Goal: Information Seeking & Learning: Find contact information

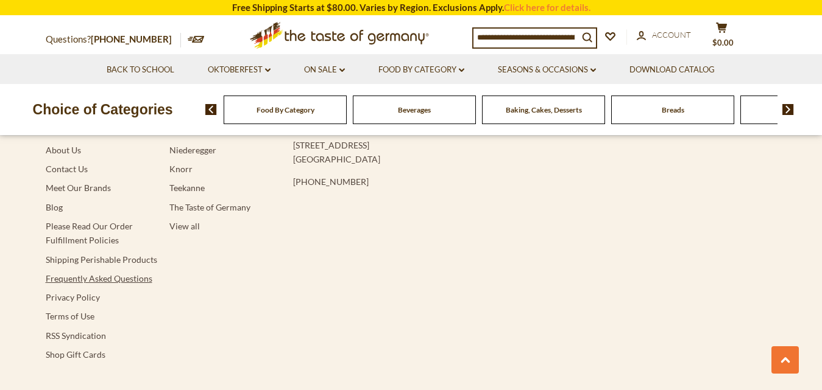
scroll to position [2361, 0]
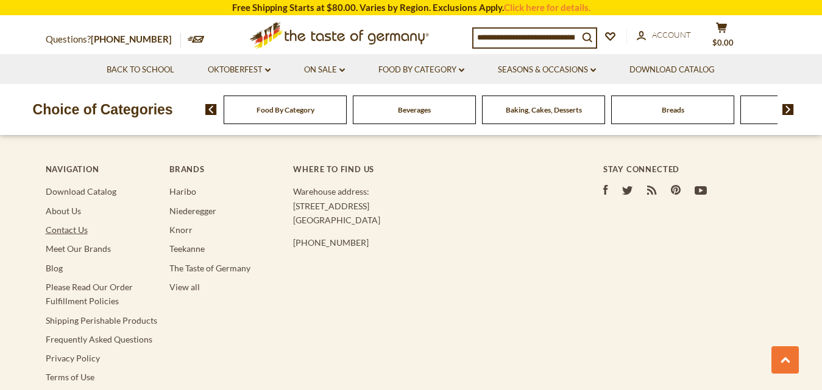
click at [69, 225] on link "Contact Us" at bounding box center [67, 230] width 42 height 10
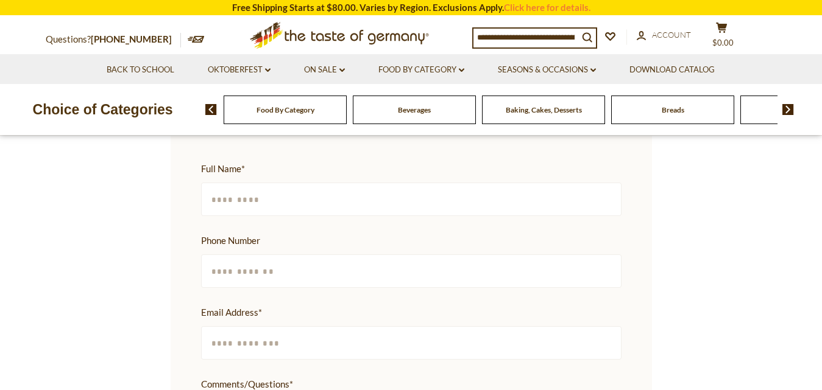
scroll to position [365, 0]
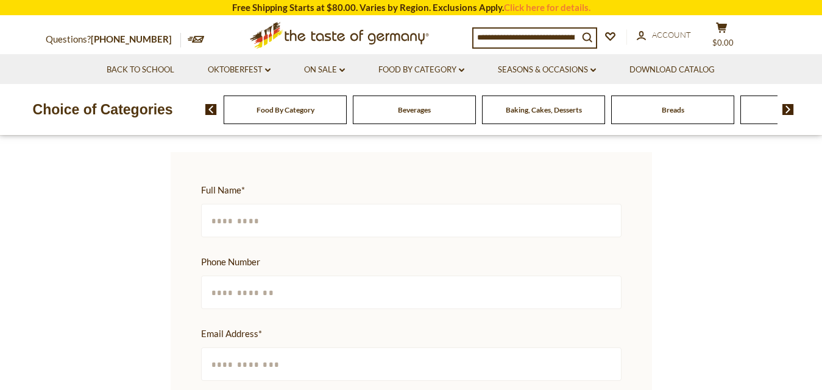
click at [336, 207] on input "Full Name *" at bounding box center [411, 221] width 420 height 34
type input "**********"
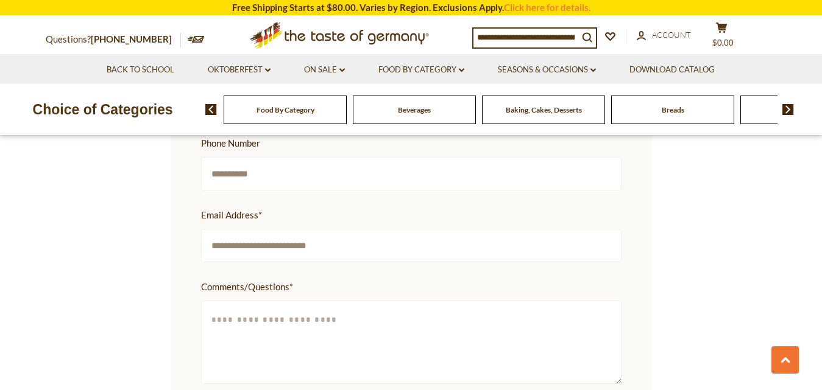
scroll to position [487, 0]
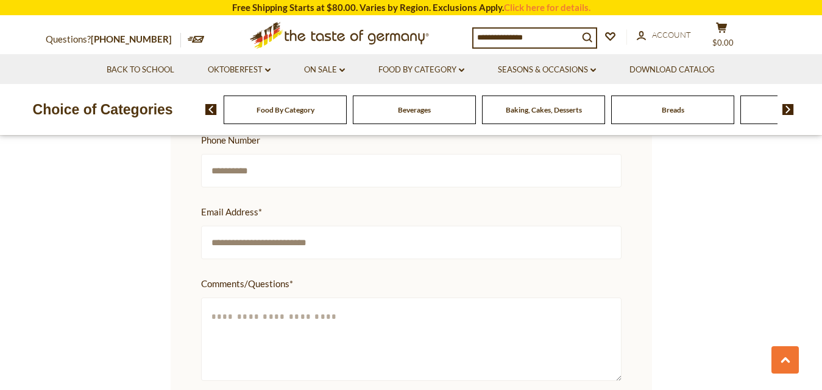
click at [222, 227] on input "**********" at bounding box center [411, 243] width 420 height 34
click at [227, 226] on input "**********" at bounding box center [411, 243] width 420 height 34
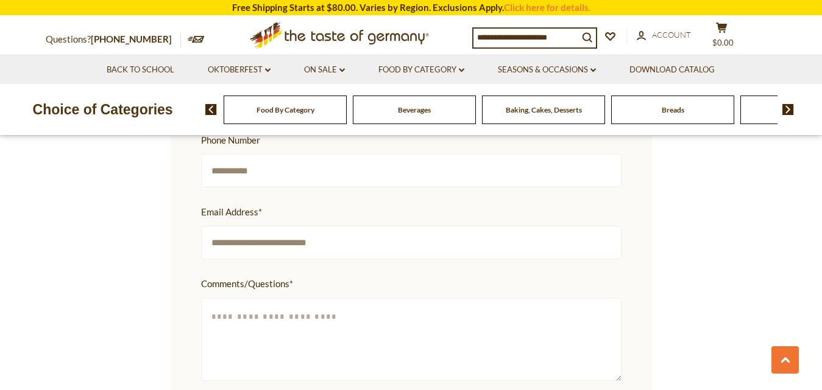
click at [227, 226] on input "**********" at bounding box center [411, 243] width 420 height 34
click at [289, 236] on input "**********" at bounding box center [411, 243] width 420 height 34
type input "**********"
click at [281, 298] on textarea "Comments/Questions *" at bounding box center [411, 339] width 420 height 83
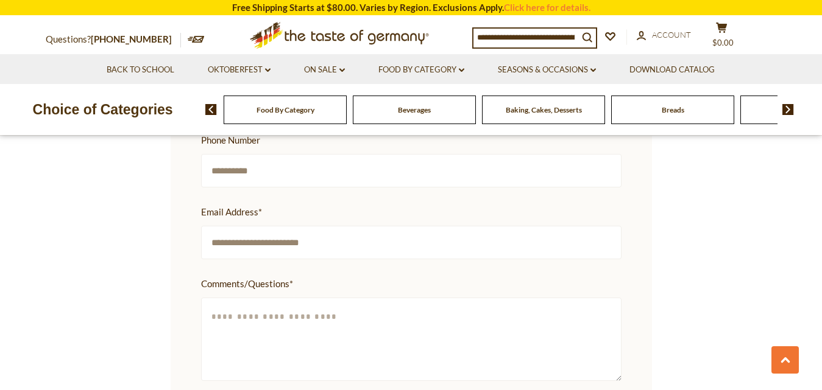
paste textarea "**********"
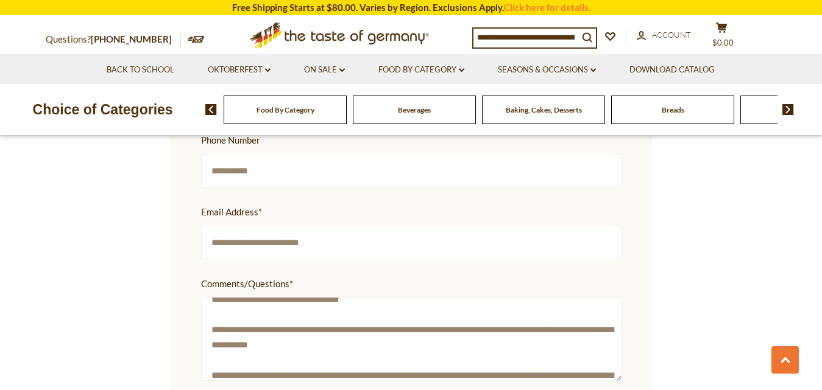
scroll to position [0, 0]
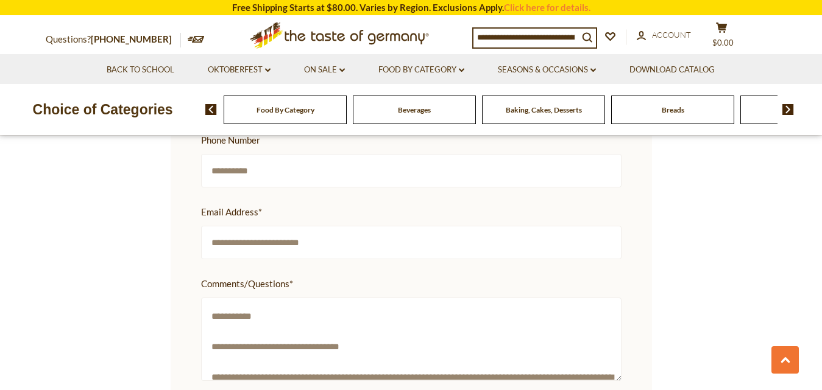
click at [245, 301] on textarea "**********" at bounding box center [411, 339] width 420 height 83
paste textarea "**********"
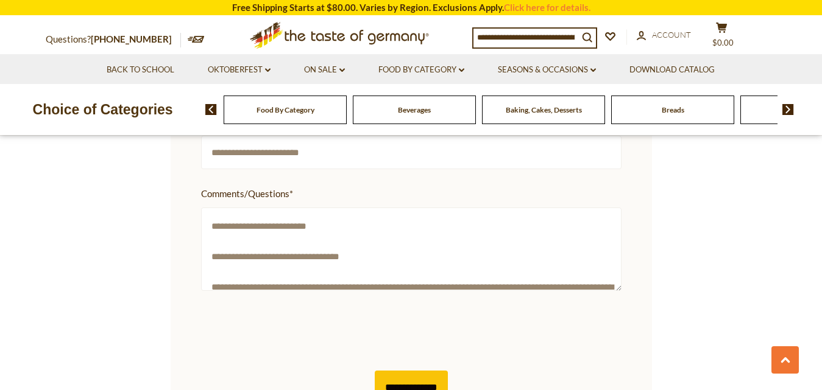
scroll to position [609, 0]
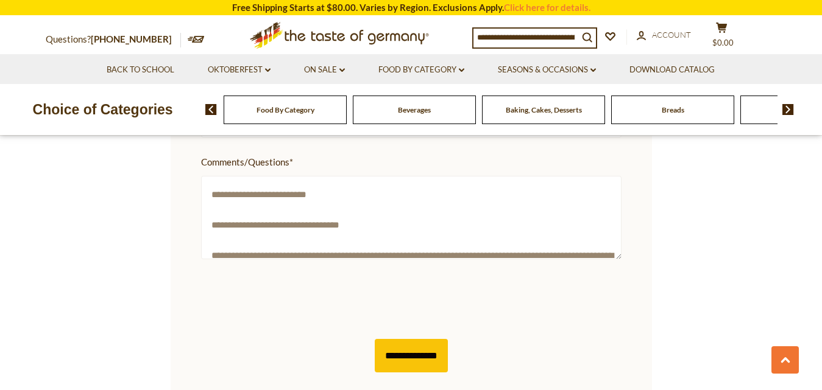
type textarea "**********"
click at [394, 339] on input "**********" at bounding box center [411, 356] width 73 height 34
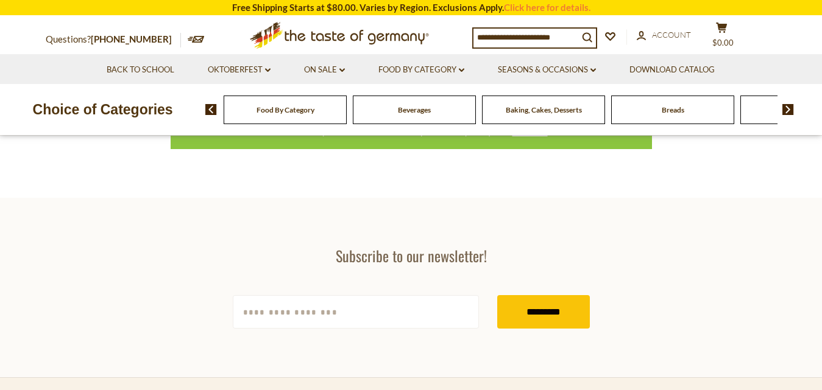
scroll to position [244, 0]
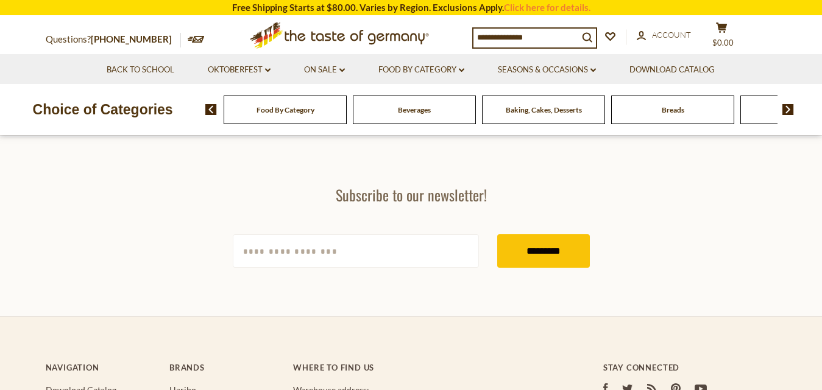
click at [330, 29] on icon ".st0{fill:#EDD300;} .st1{fill:#D33E21;}" at bounding box center [339, 35] width 228 height 38
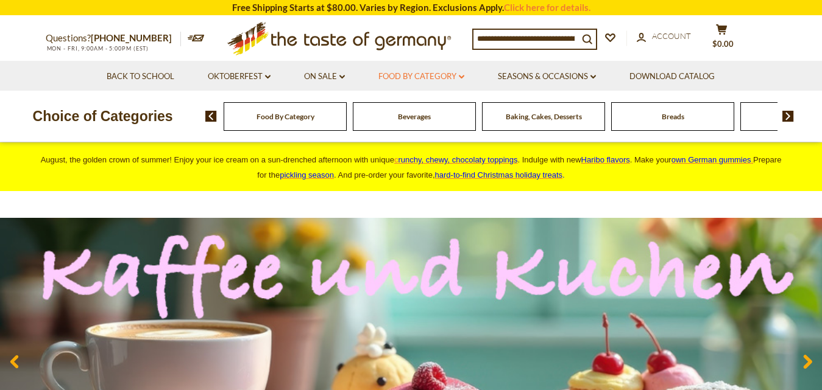
click at [450, 79] on link "Food By Category dropdown_arrow" at bounding box center [421, 76] width 86 height 13
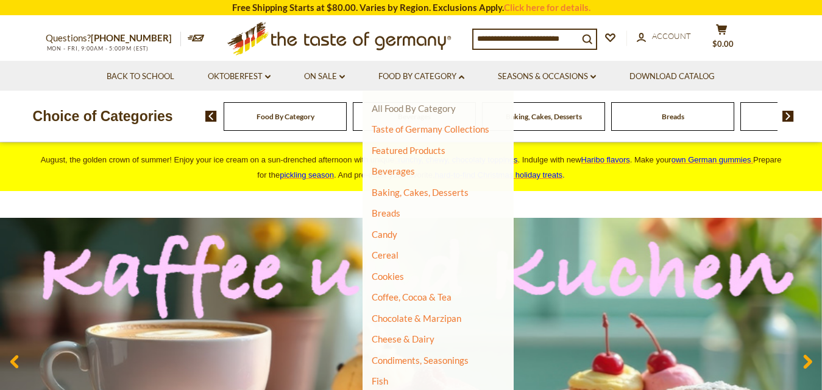
click at [441, 110] on link "All Food By Category" at bounding box center [414, 108] width 84 height 11
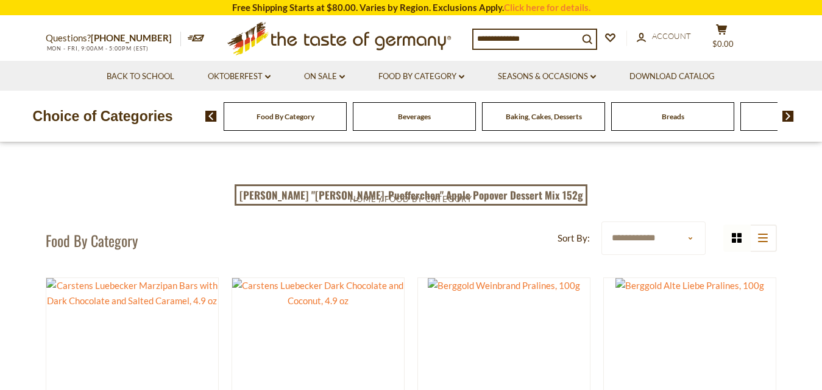
click at [348, 73] on li "On Sale dropdown_arrow All On Sale Best By Deals" at bounding box center [324, 76] width 72 height 30
click at [337, 77] on link "On Sale dropdown_arrow" at bounding box center [324, 76] width 41 height 13
click at [336, 79] on link "On Sale dropdown_arrow" at bounding box center [324, 76] width 41 height 13
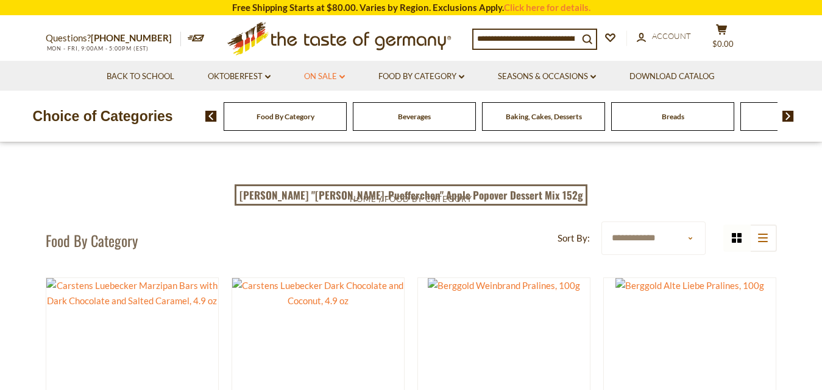
click at [328, 77] on link "On Sale dropdown_arrow" at bounding box center [324, 76] width 41 height 13
click at [329, 111] on link "All On Sale" at bounding box center [319, 108] width 44 height 11
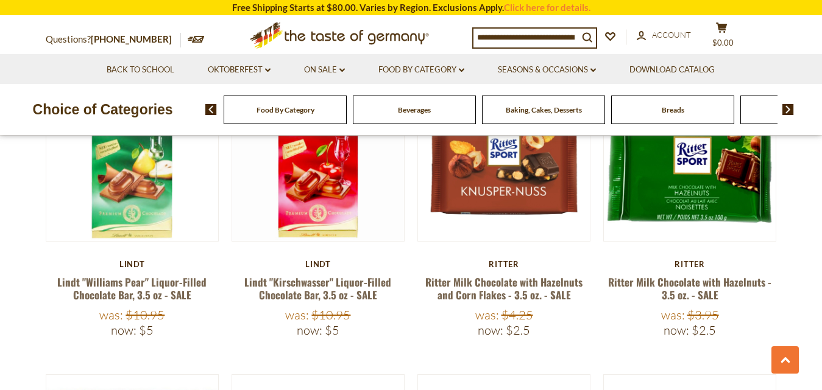
scroll to position [975, 0]
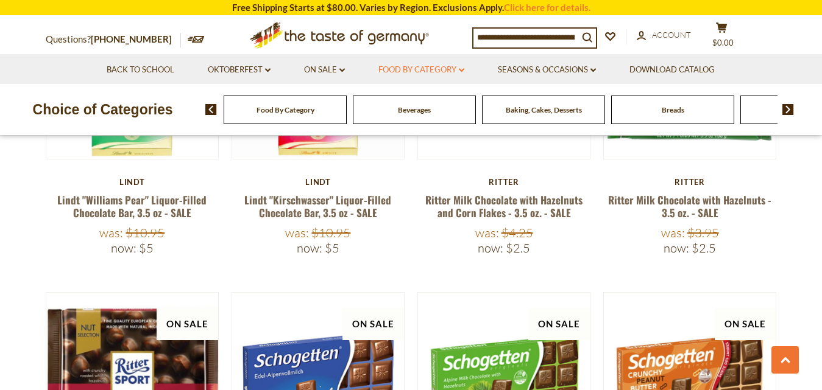
click at [428, 73] on link "Food By Category dropdown_arrow" at bounding box center [421, 69] width 86 height 13
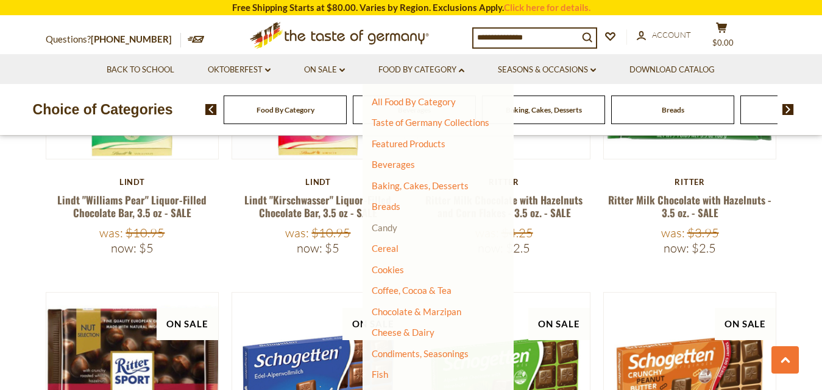
click at [376, 230] on link "Candy" at bounding box center [385, 227] width 26 height 11
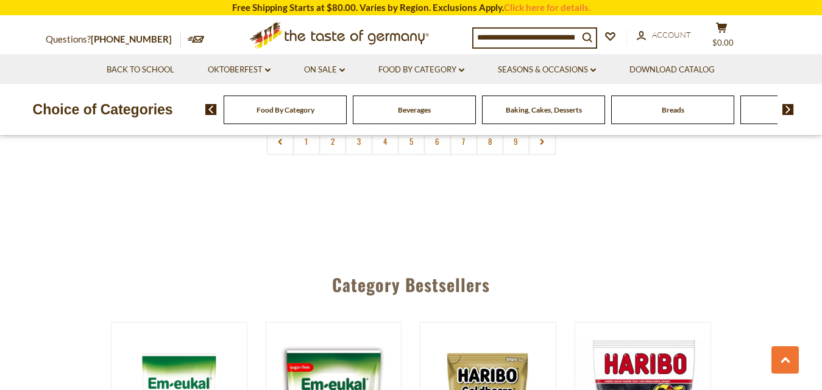
scroll to position [2863, 0]
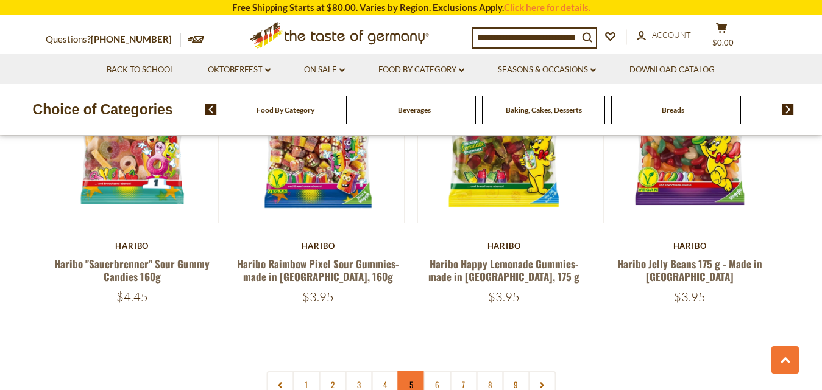
click at [415, 372] on link "5" at bounding box center [410, 385] width 27 height 27
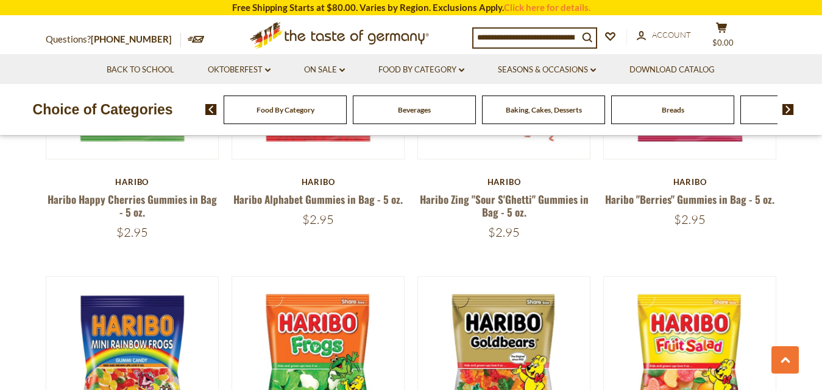
scroll to position [427, 0]
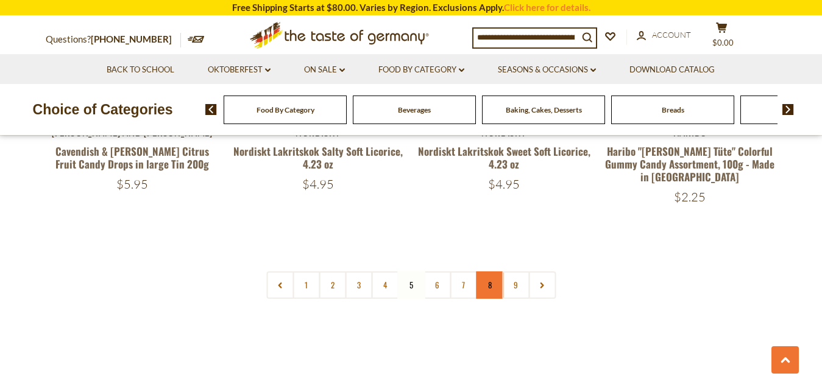
click at [500, 272] on link "8" at bounding box center [489, 285] width 27 height 27
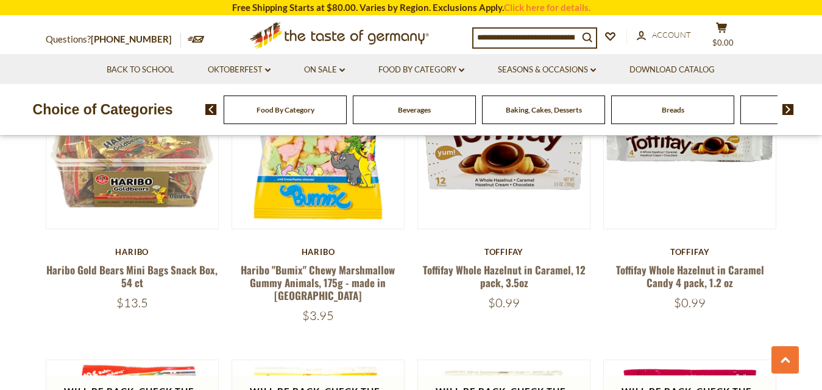
click at [447, 78] on li "Food By Category dropdown_arrow All Food By Category Taste of Germany Collectio…" at bounding box center [421, 69] width 118 height 30
click at [446, 71] on link "Food By Category dropdown_arrow" at bounding box center [421, 69] width 86 height 13
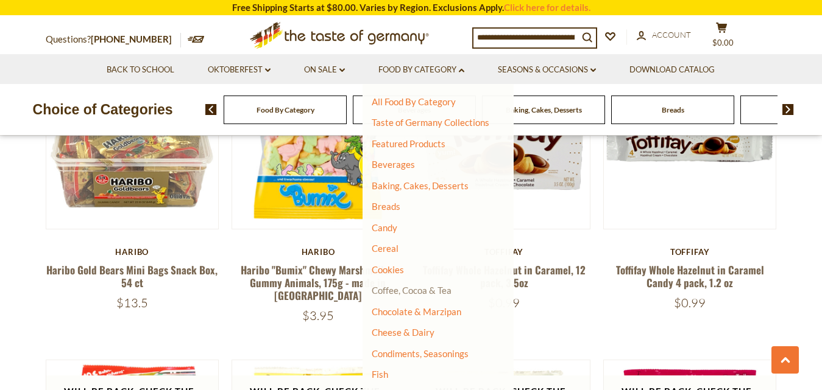
click at [409, 289] on link "Coffee, Cocoa & Tea" at bounding box center [412, 290] width 80 height 11
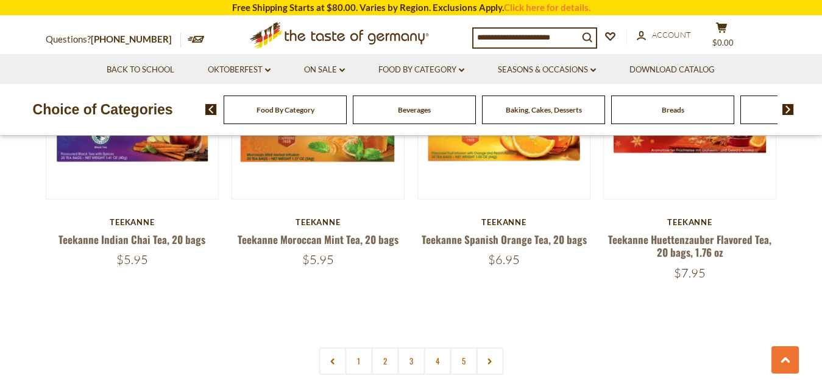
scroll to position [2802, 0]
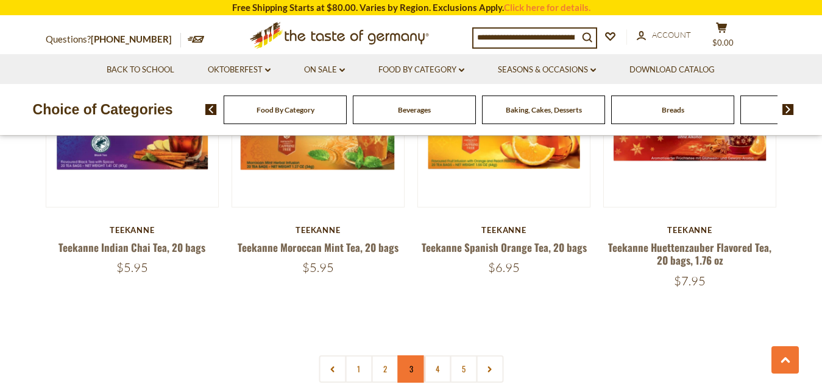
click at [416, 356] on link "3" at bounding box center [410, 369] width 27 height 27
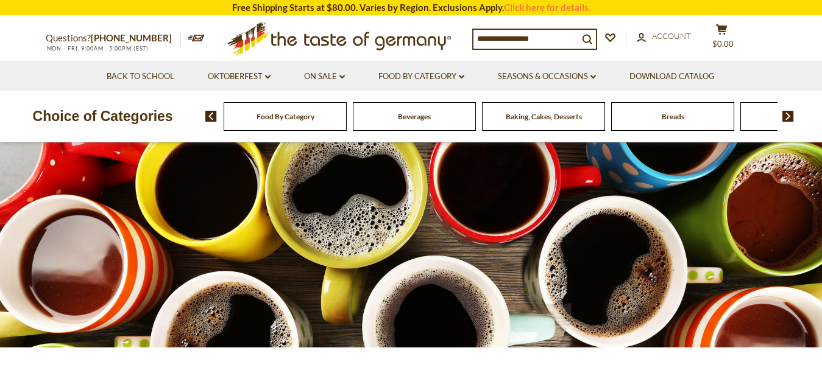
scroll to position [0, 0]
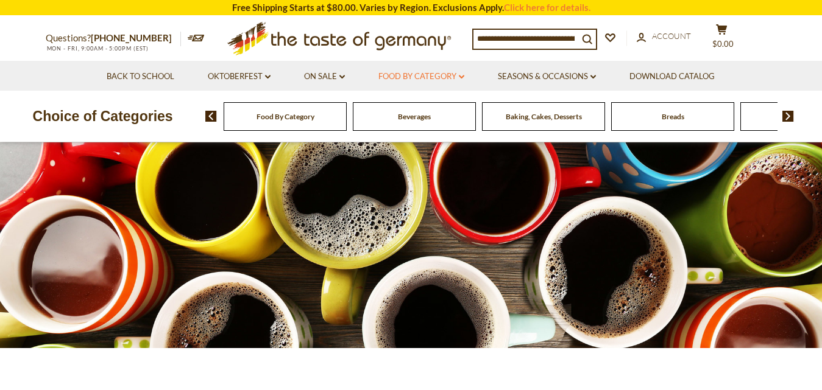
click at [414, 79] on link "Food By Category dropdown_arrow" at bounding box center [421, 76] width 86 height 13
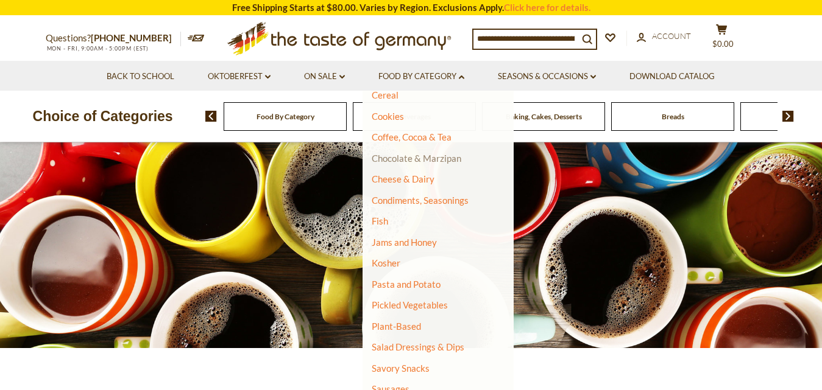
scroll to position [183, 0]
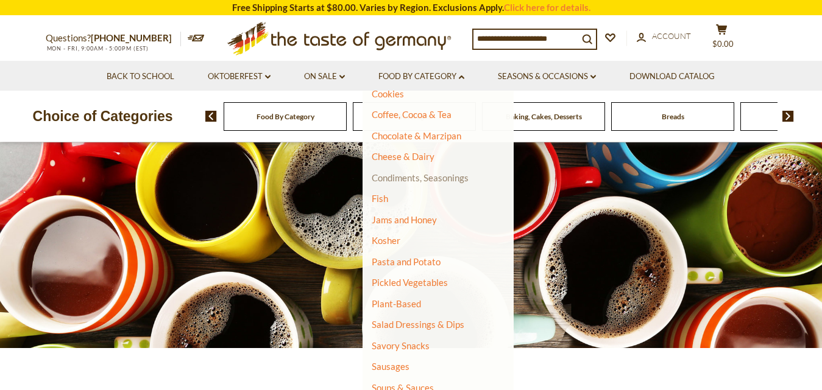
click at [442, 181] on link "Condiments, Seasonings" at bounding box center [420, 177] width 97 height 11
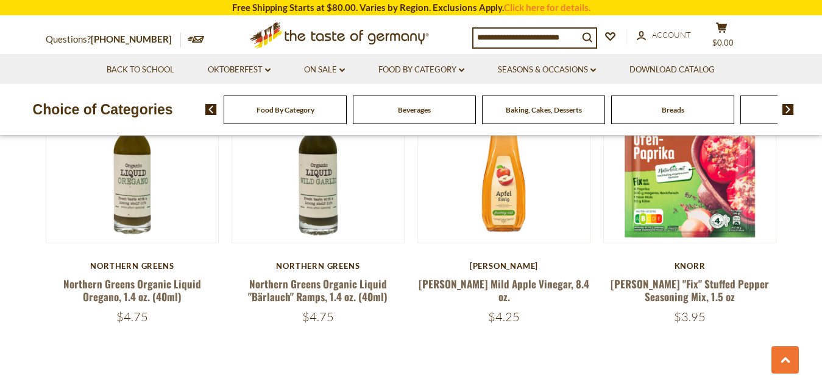
scroll to position [2802, 0]
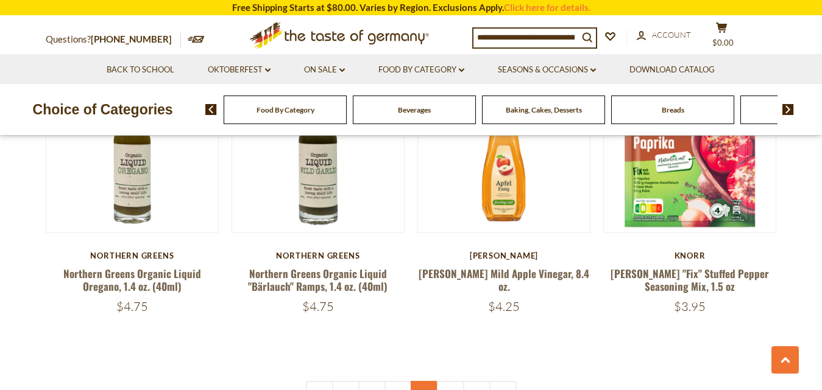
click at [422, 381] on link "4" at bounding box center [424, 394] width 27 height 27
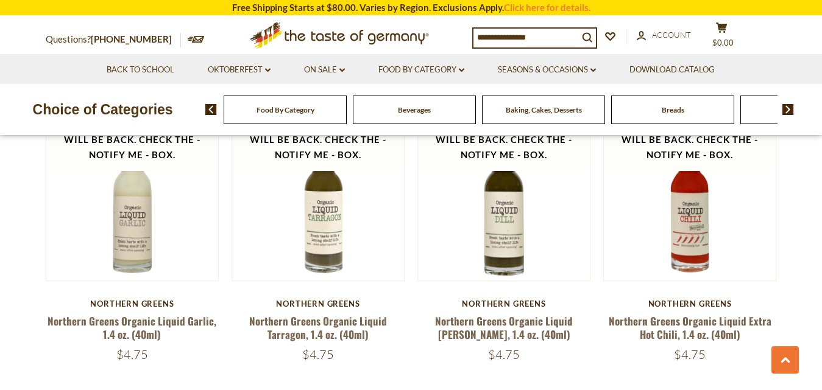
scroll to position [2803, 0]
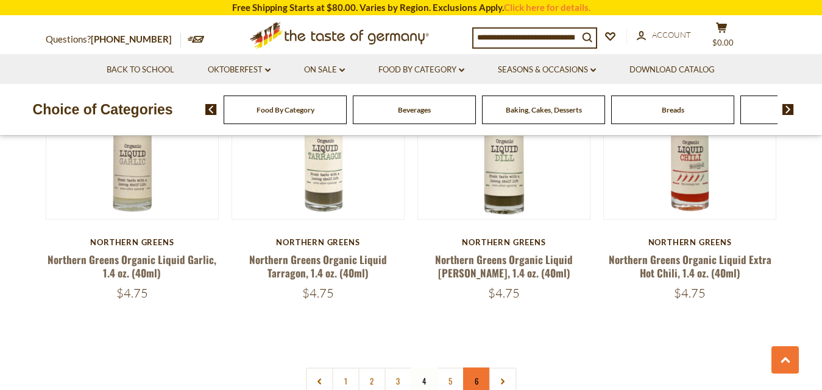
click at [475, 368] on link "6" at bounding box center [476, 381] width 27 height 27
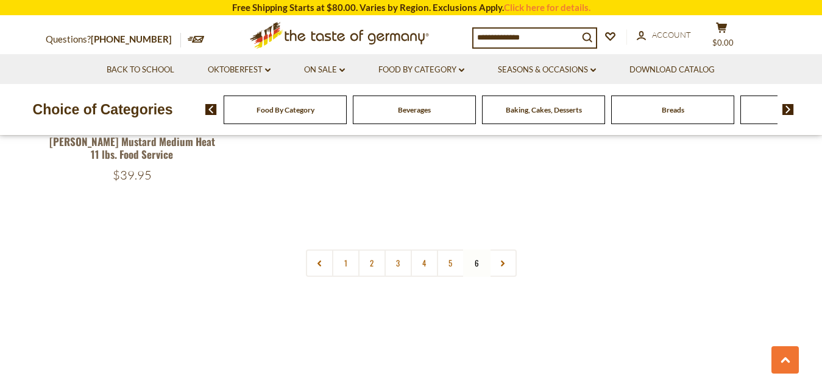
scroll to position [853, 0]
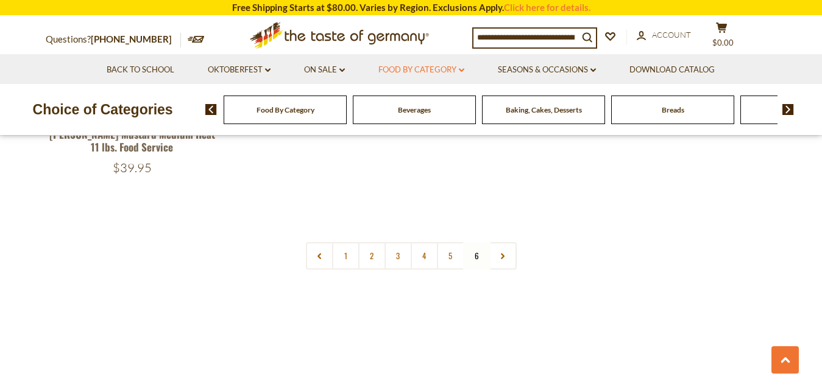
click at [422, 69] on link "Food By Category dropdown_arrow" at bounding box center [421, 69] width 86 height 13
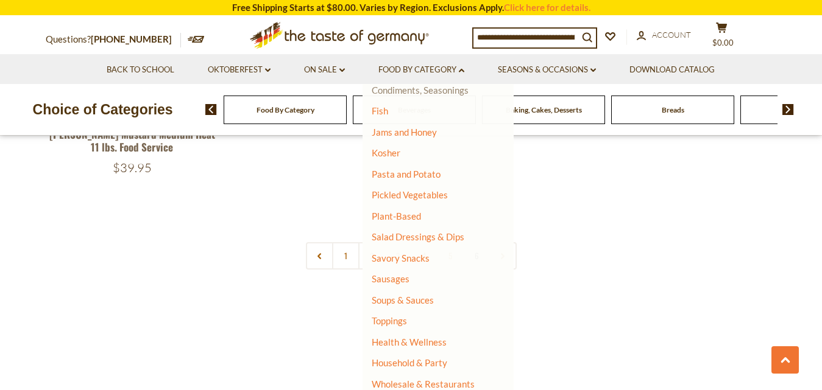
scroll to position [266, 0]
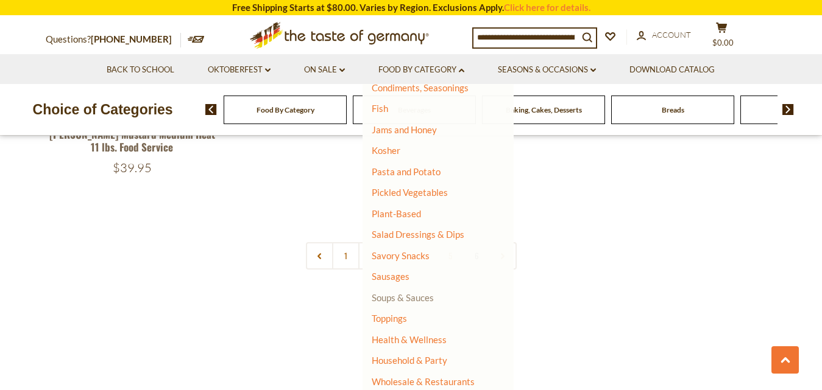
click at [403, 297] on link "Soups & Sauces" at bounding box center [403, 297] width 62 height 11
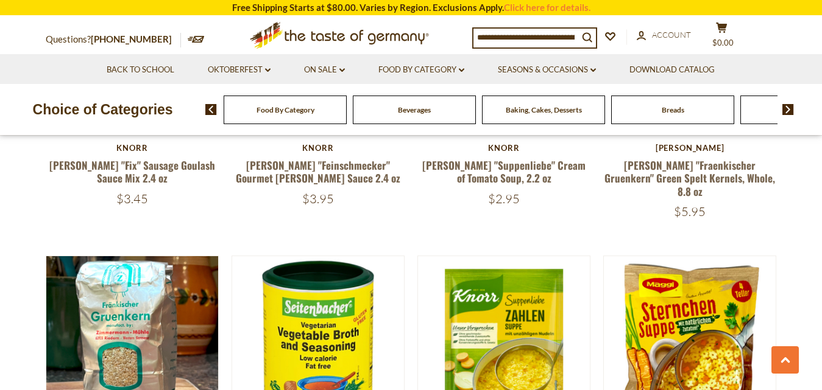
scroll to position [2436, 0]
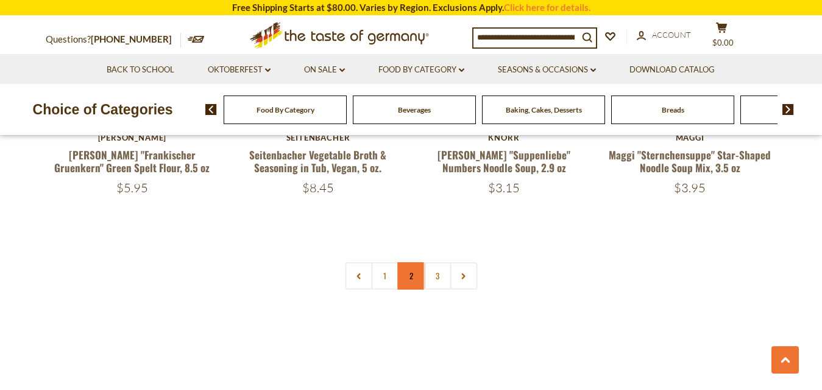
click at [412, 263] on link "2" at bounding box center [410, 276] width 27 height 27
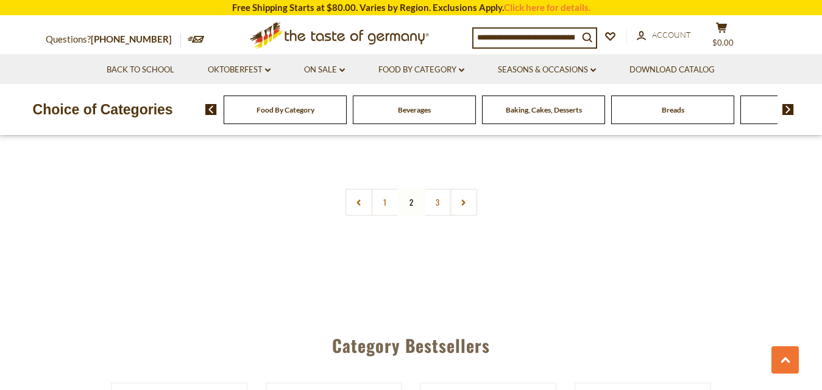
scroll to position [2780, 0]
click at [432, 197] on link "3" at bounding box center [436, 200] width 27 height 27
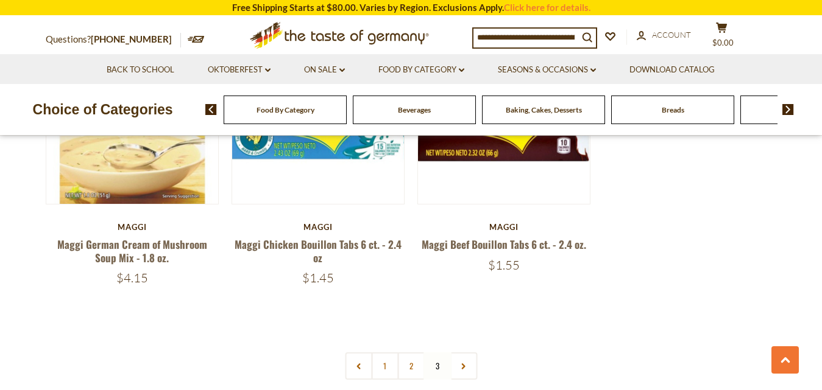
scroll to position [1805, 0]
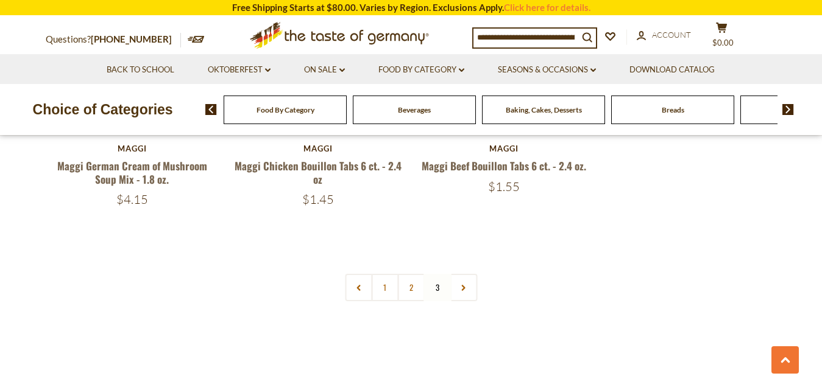
click at [431, 77] on li "Food By Category dropdown_arrow All Food By Category Taste of Germany Collectio…" at bounding box center [421, 69] width 118 height 30
click at [450, 68] on link "Food By Category dropdown_arrow" at bounding box center [421, 69] width 86 height 13
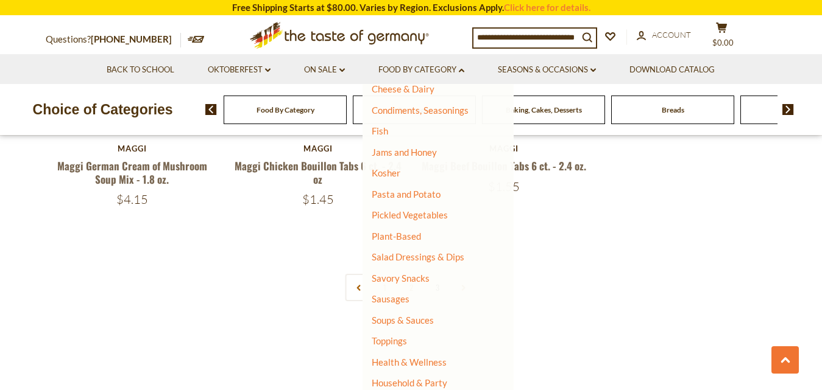
scroll to position [266, 0]
